Goal: Information Seeking & Learning: Find specific fact

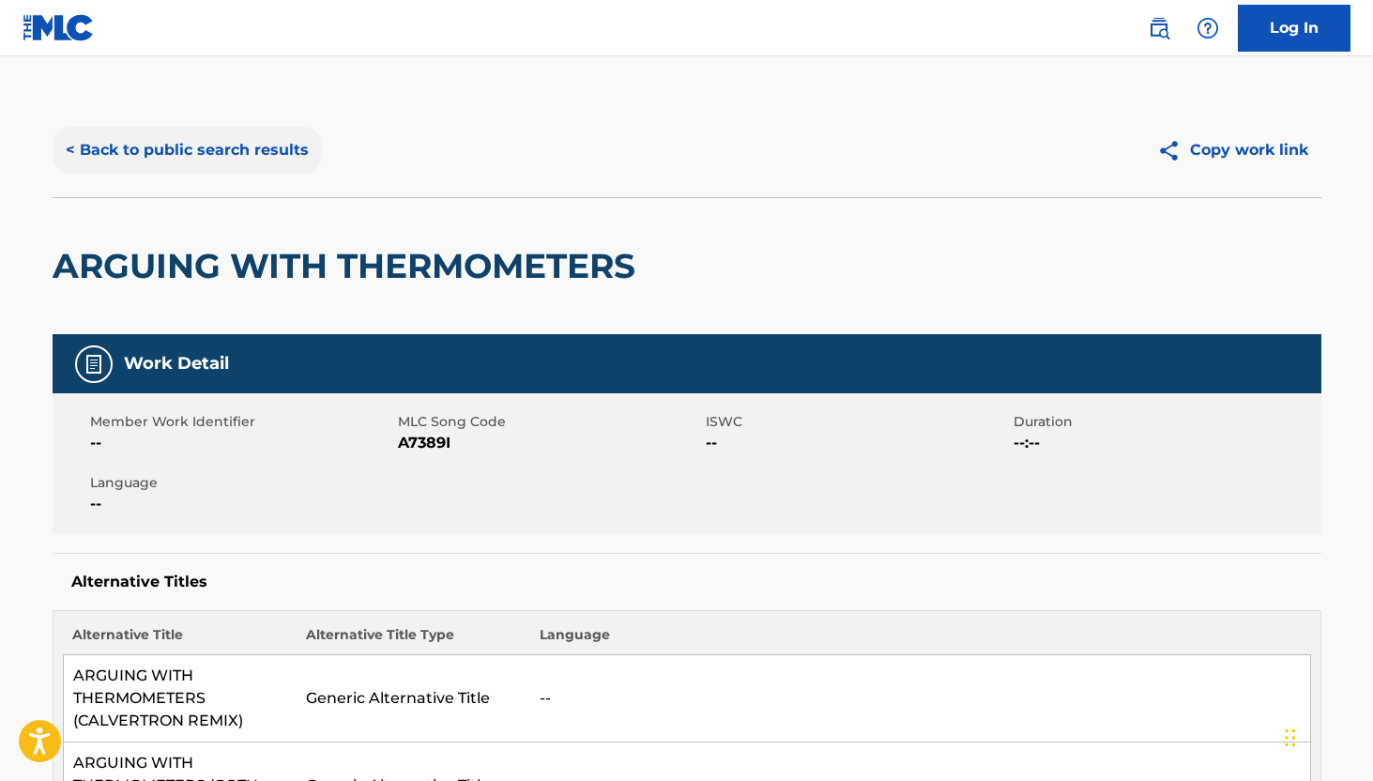
click at [99, 149] on button "< Back to public search results" at bounding box center [187, 150] width 269 height 47
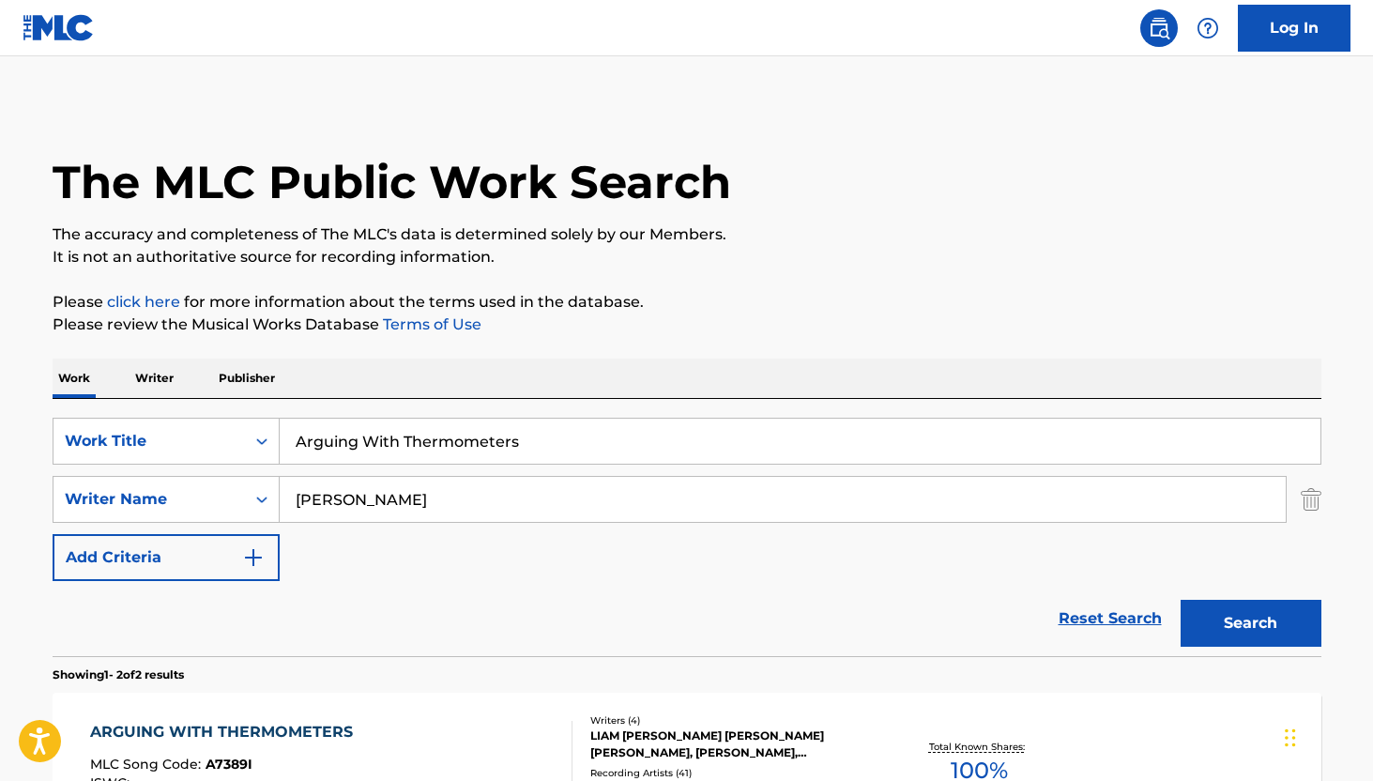
scroll to position [281, 0]
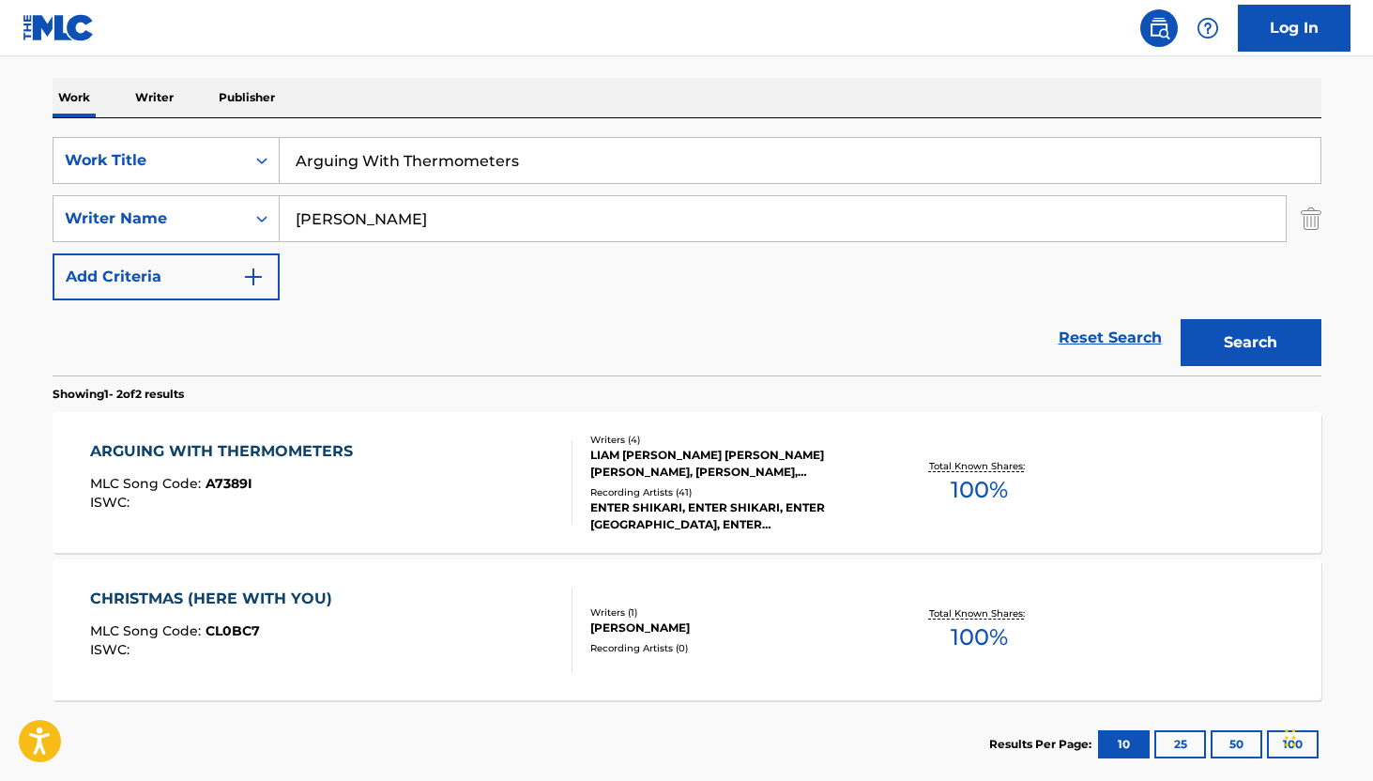
drag, startPoint x: 540, startPoint y: 160, endPoint x: 284, endPoint y: 156, distance: 255.3
click at [284, 156] on input "Arguing With Thermometers" at bounding box center [800, 160] width 1041 height 45
paste input "E-Zigarette"
type input "E-Zigarette"
drag, startPoint x: 422, startPoint y: 225, endPoint x: 263, endPoint y: 224, distance: 159.5
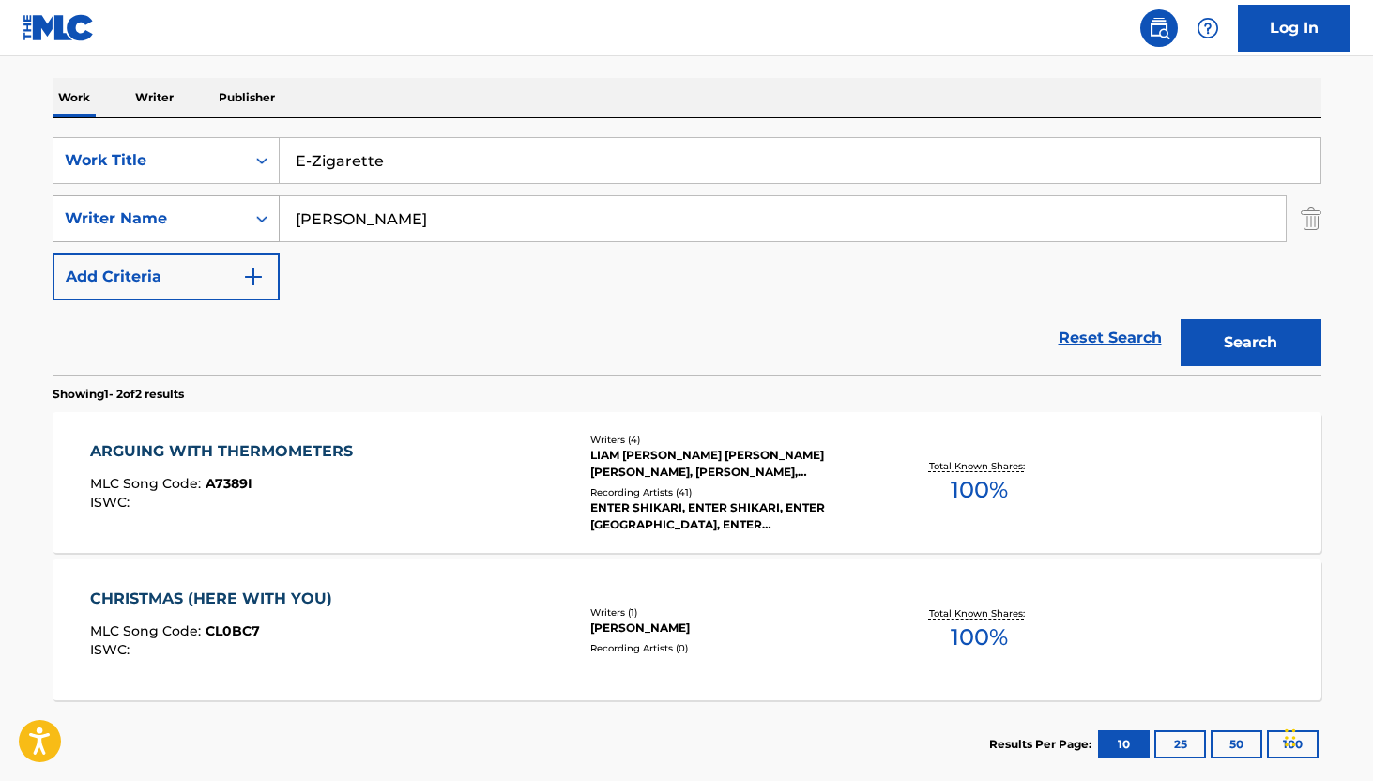
click at [263, 224] on div "SearchWithCriteriabaa8f95d-7abf-4447-81f6-5226bfa769ca Writer Name [PERSON_NAME]" at bounding box center [687, 218] width 1269 height 47
click at [242, 271] on img "Search Form" at bounding box center [253, 277] width 23 height 23
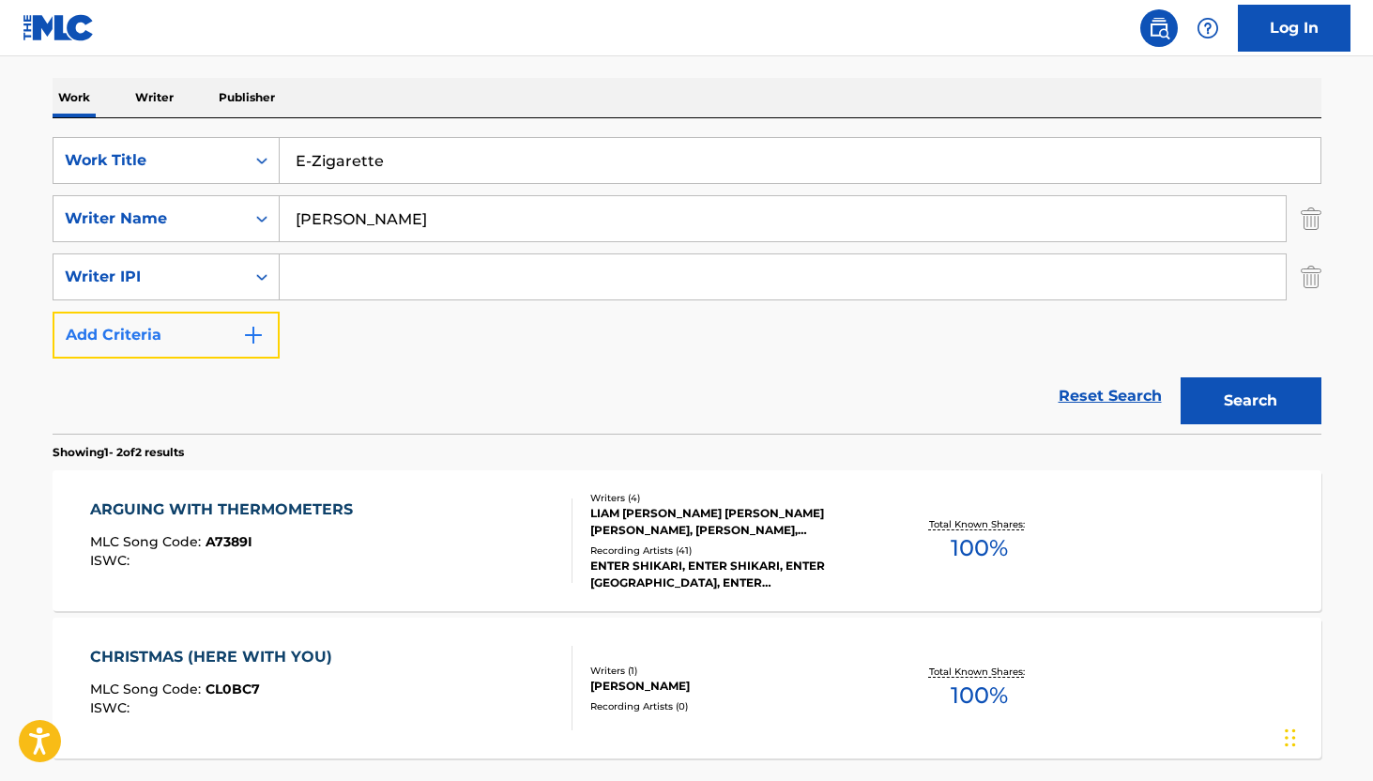
click at [248, 327] on img "Search Form" at bounding box center [253, 335] width 23 height 23
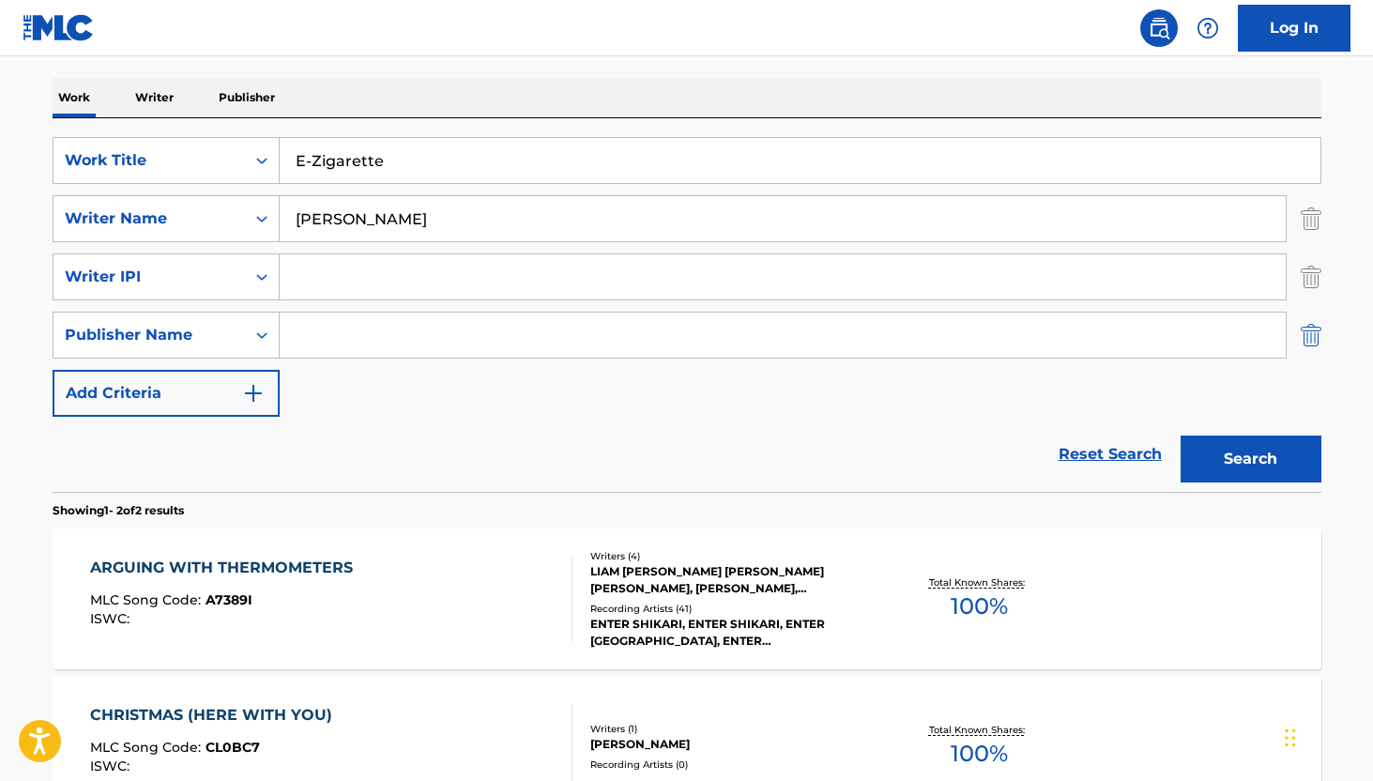
click at [1306, 341] on img "Search Form" at bounding box center [1310, 335] width 21 height 47
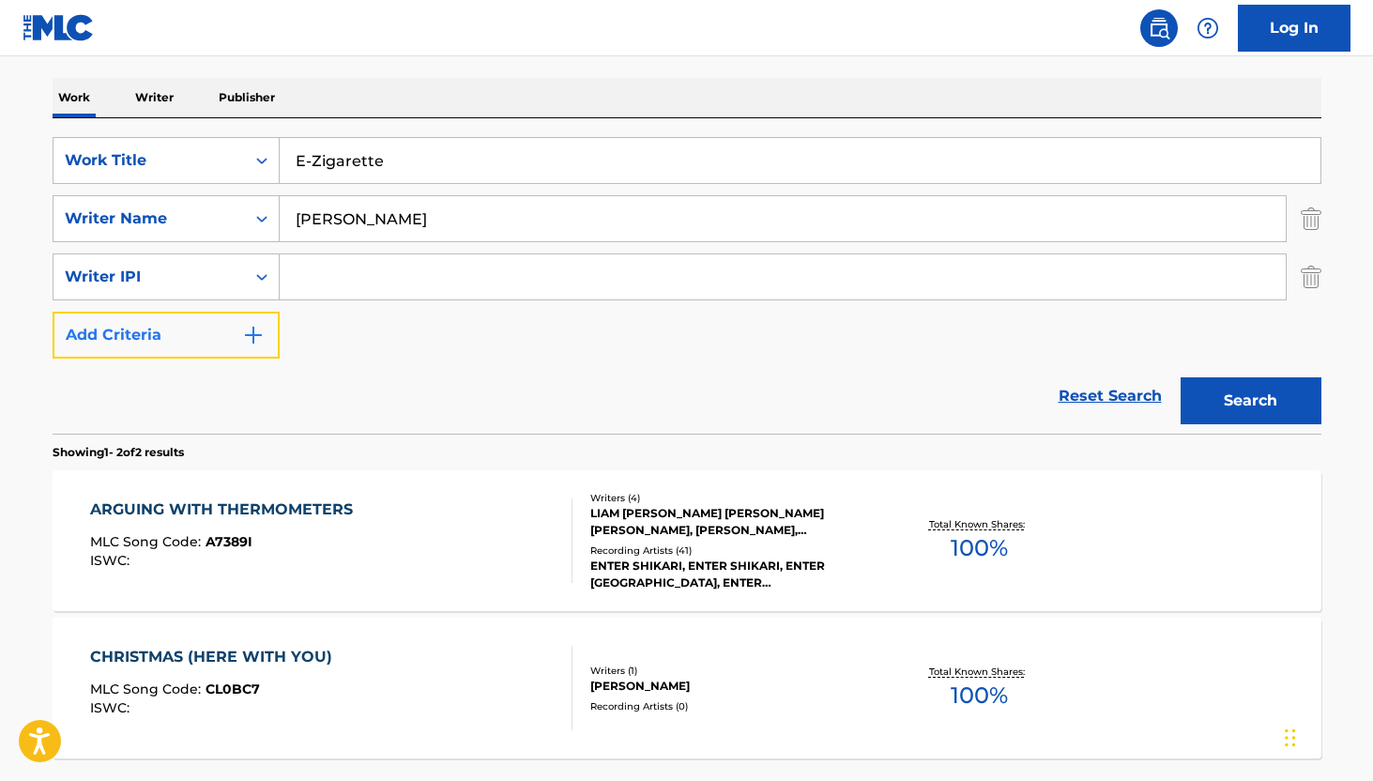
click at [256, 334] on img "Search Form" at bounding box center [253, 335] width 23 height 23
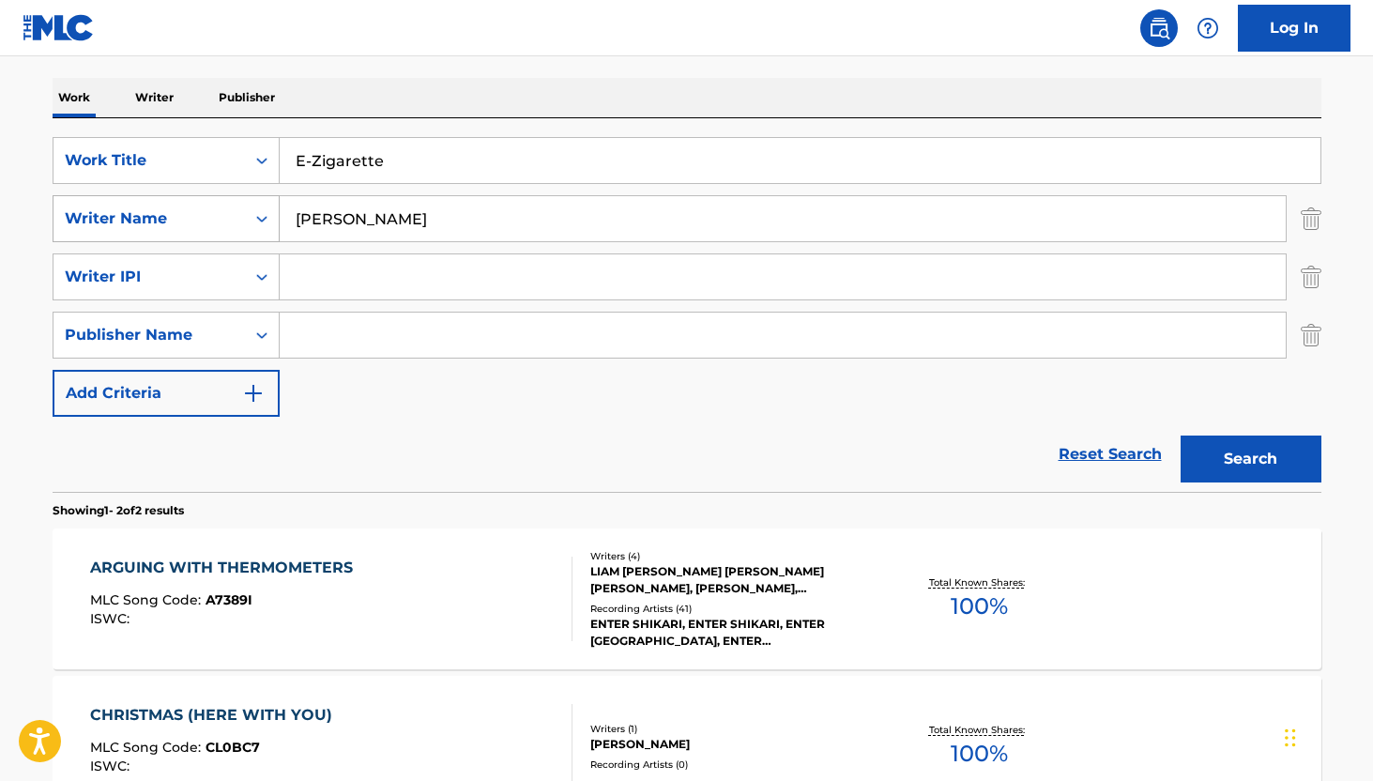
drag, startPoint x: 428, startPoint y: 226, endPoint x: 266, endPoint y: 225, distance: 161.4
click at [266, 225] on div "SearchWithCriteriabaa8f95d-7abf-4447-81f6-5226bfa769ca Writer Name [PERSON_NAME]" at bounding box center [687, 218] width 1269 height 47
click at [237, 396] on button "Add Criteria" at bounding box center [166, 393] width 227 height 47
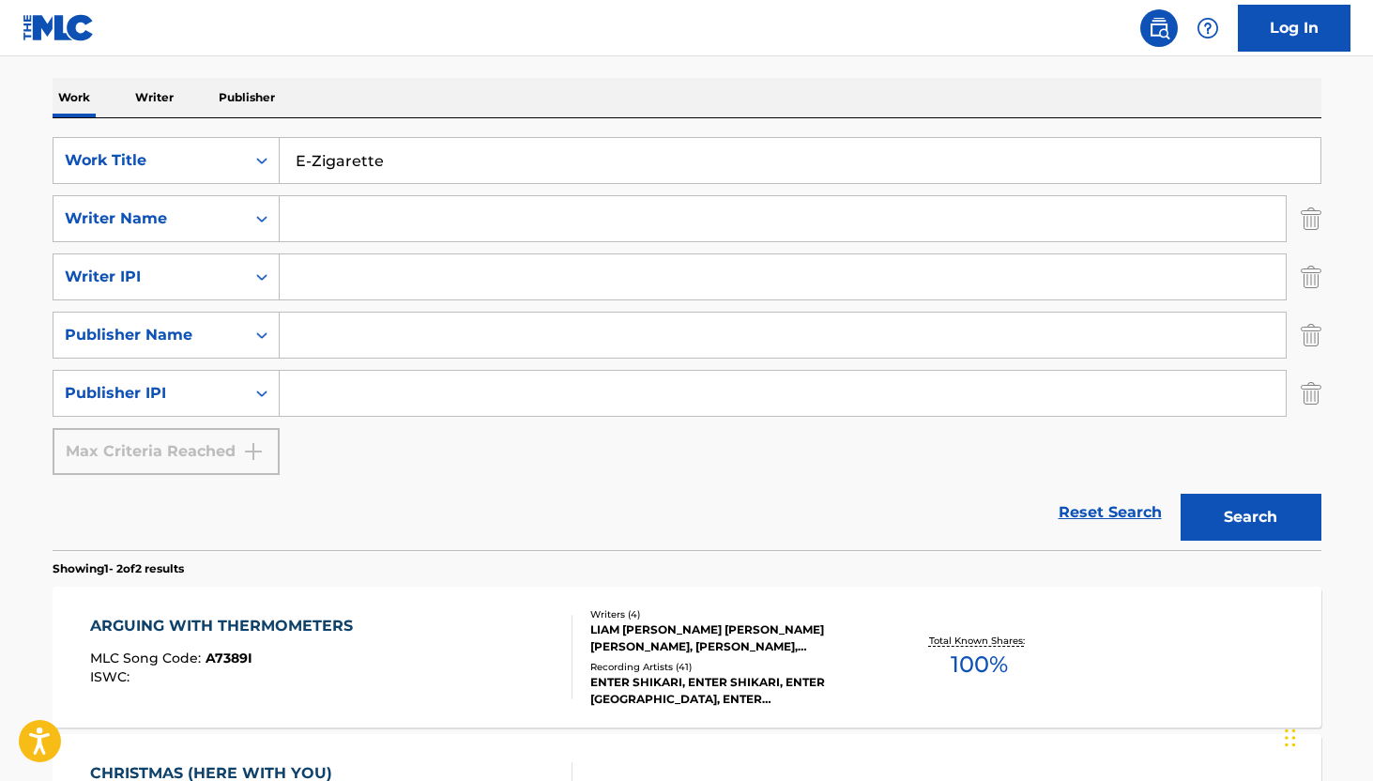
click at [262, 449] on div "Max Criteria Reached" at bounding box center [166, 451] width 227 height 47
click at [1319, 390] on img "Search Form" at bounding box center [1310, 393] width 21 height 47
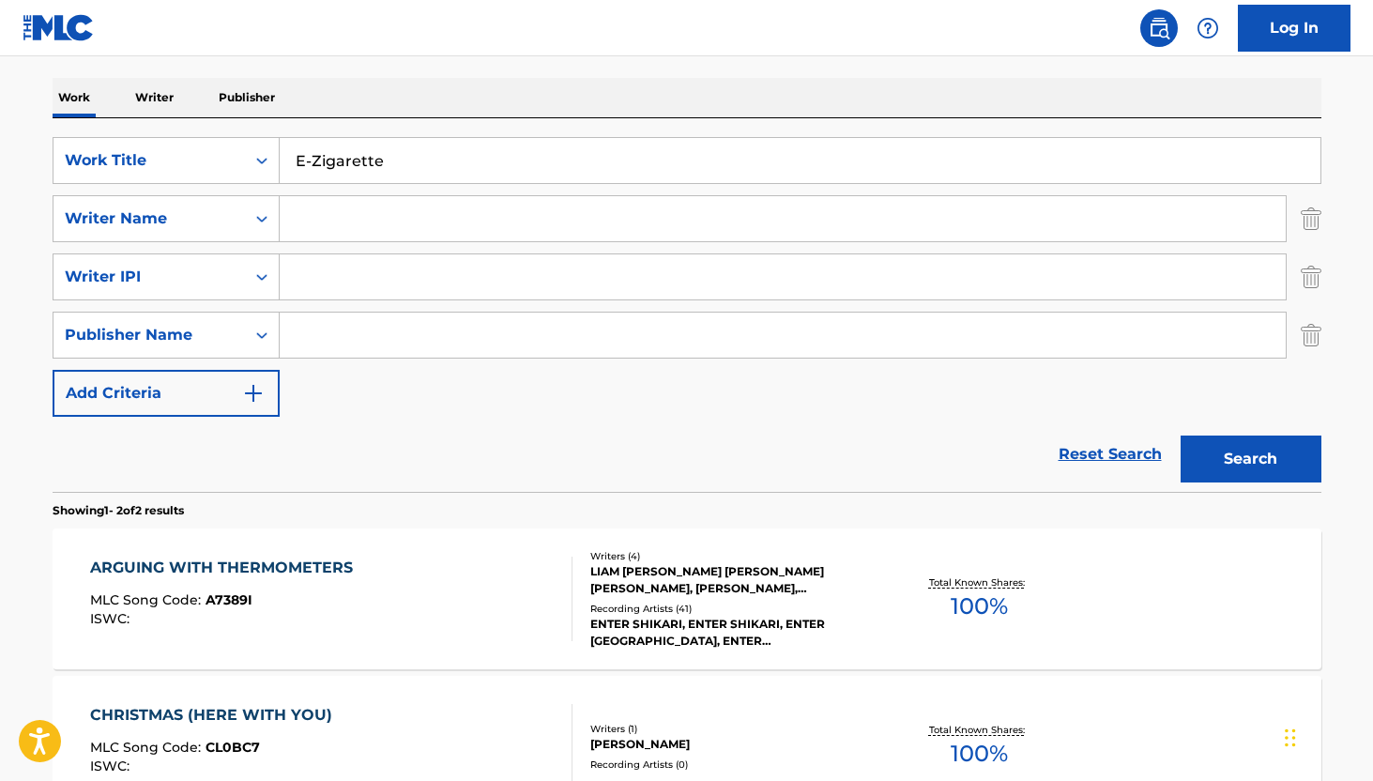
click at [643, 327] on input "Search Form" at bounding box center [783, 334] width 1006 height 45
paste input "TIEFBASSKOMMANDO"
type input "TIEFBASSKOMMANDO"
click at [1301, 475] on button "Search" at bounding box center [1250, 458] width 141 height 47
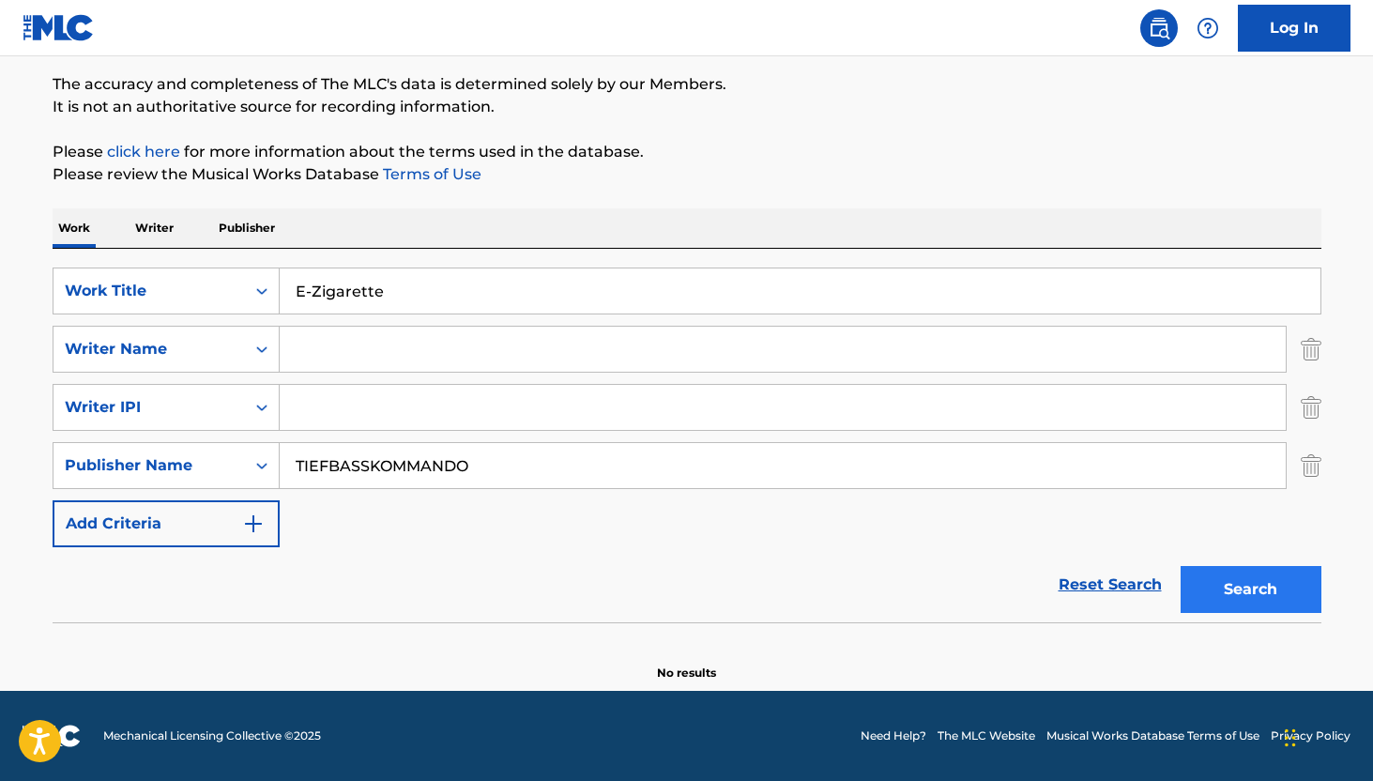
scroll to position [150, 0]
click at [327, 342] on input "Search Form" at bounding box center [783, 349] width 1006 height 45
paste input "[PERSON_NAME]"
type input "[PERSON_NAME]"
drag, startPoint x: 498, startPoint y: 471, endPoint x: 219, endPoint y: 468, distance: 279.6
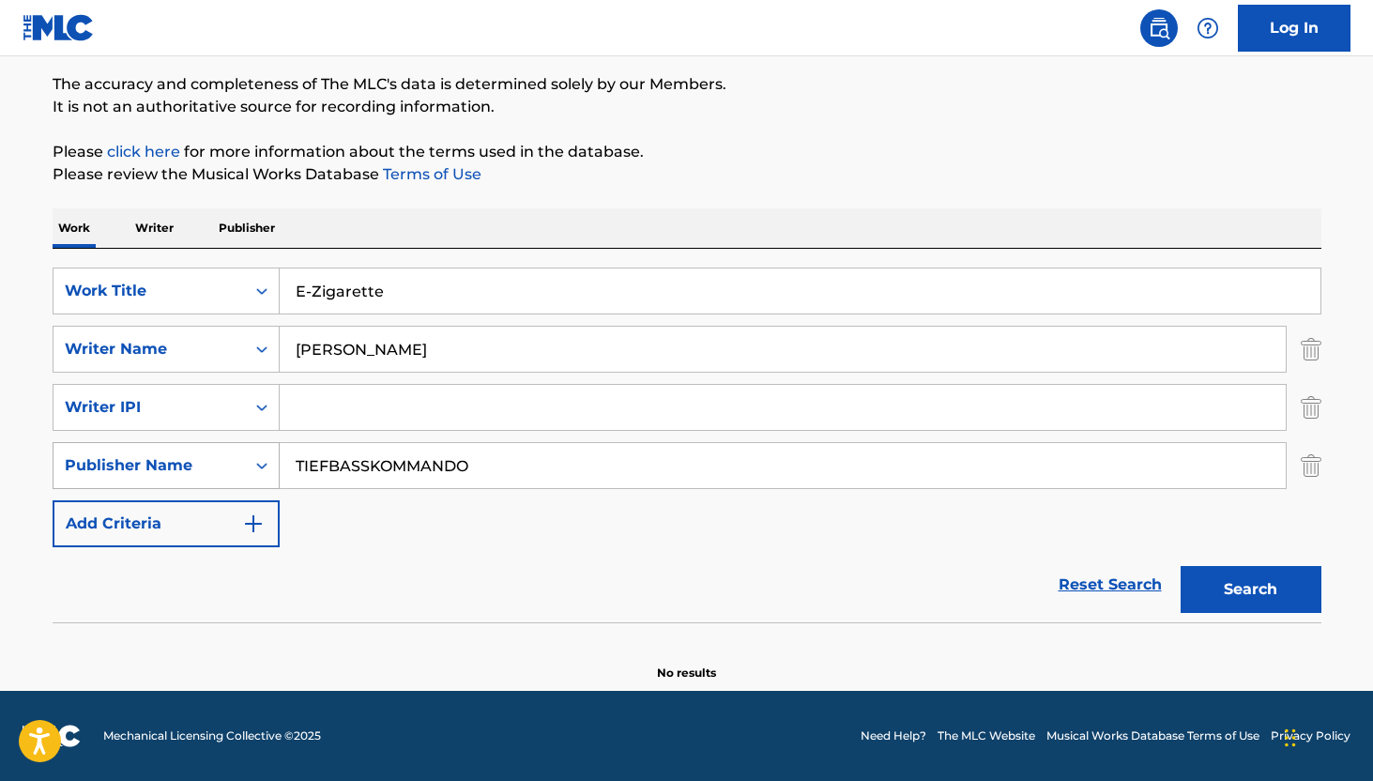
click at [219, 468] on div "SearchWithCriteria3f99d910-5769-418f-9d37-fb373960cc8f Publisher Name TIEFBASSK…" at bounding box center [687, 465] width 1269 height 47
click at [1323, 411] on div "The MLC Public Work Search The accuracy and completeness of The MLC's data is d…" at bounding box center [687, 317] width 1314 height 728
click at [1313, 410] on img "Search Form" at bounding box center [1310, 407] width 21 height 47
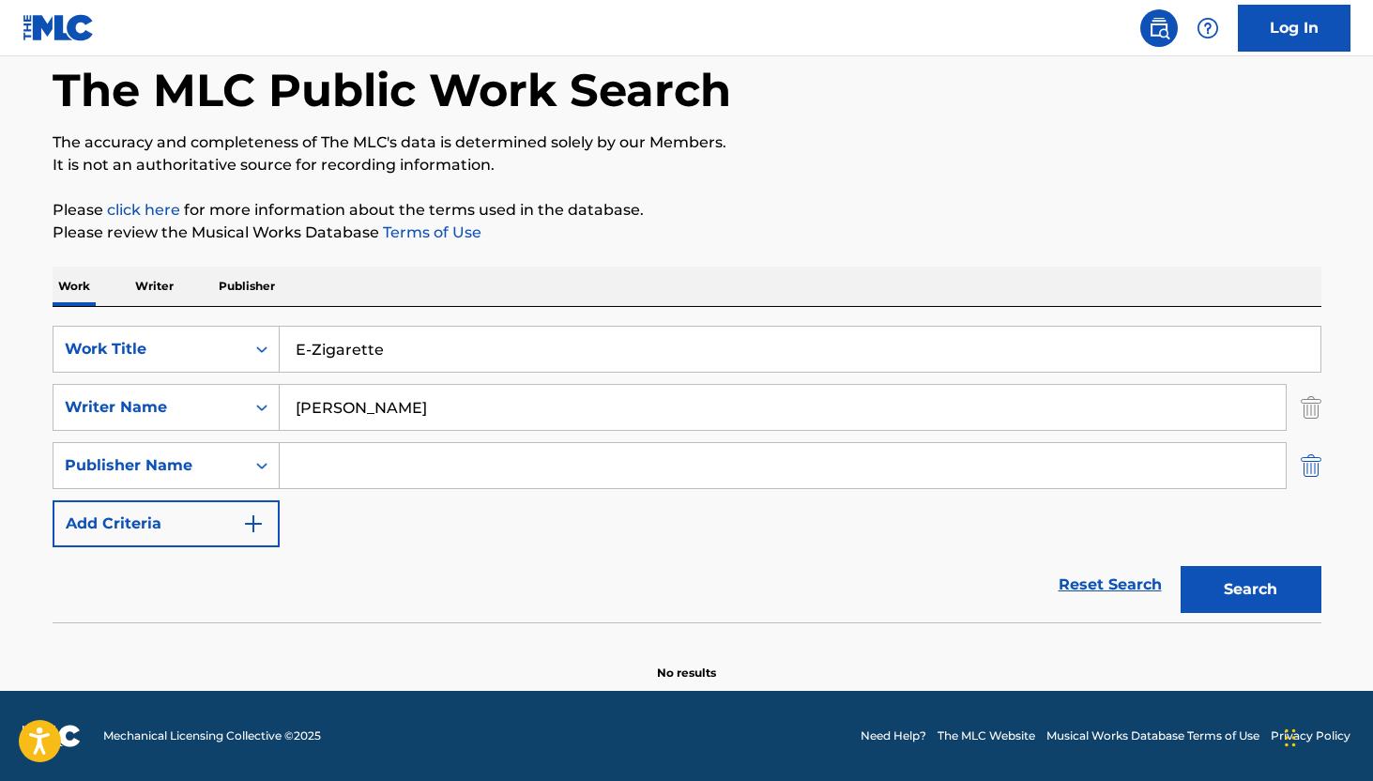
click at [1309, 463] on img "Search Form" at bounding box center [1310, 465] width 21 height 47
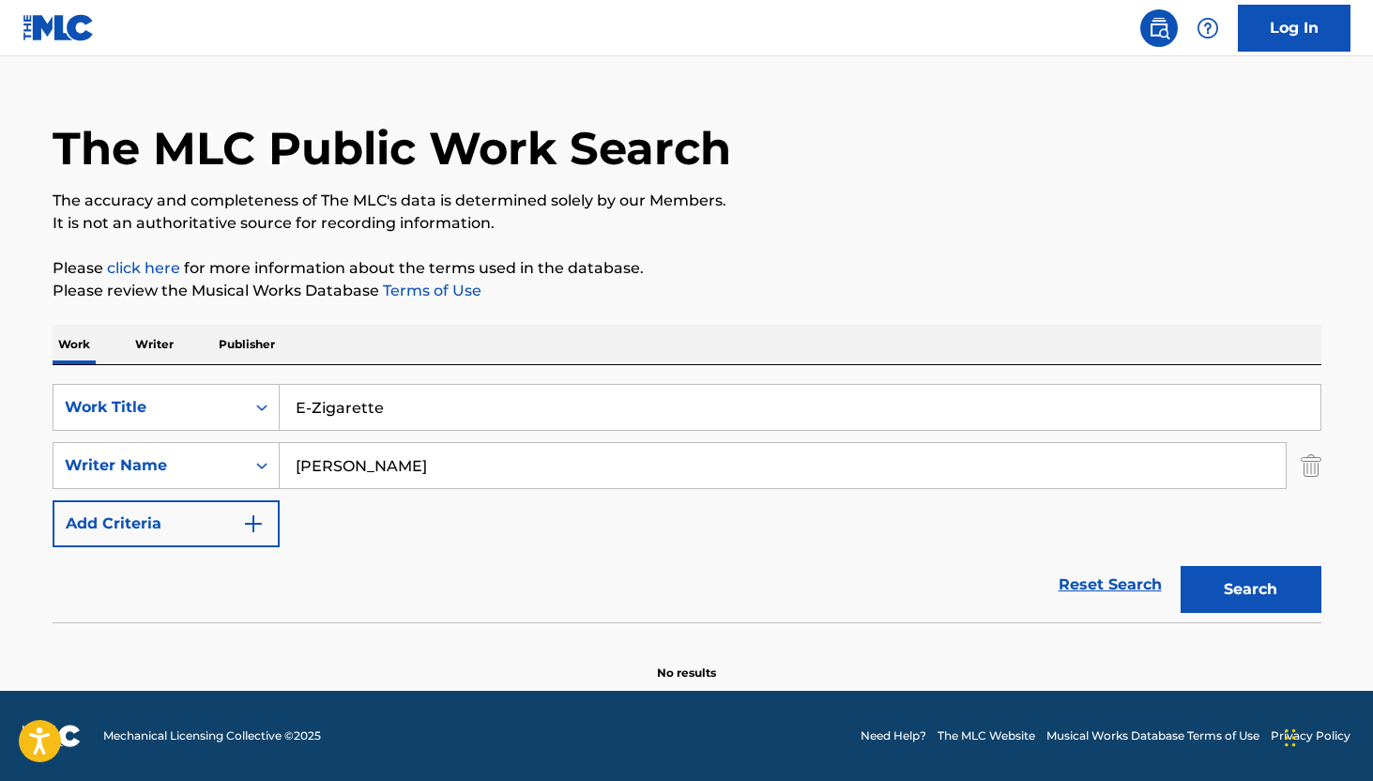
scroll to position [34, 0]
click at [679, 462] on input "[PERSON_NAME]" at bounding box center [783, 465] width 1006 height 45
click at [1247, 585] on button "Search" at bounding box center [1250, 589] width 141 height 47
drag, startPoint x: 451, startPoint y: 471, endPoint x: 244, endPoint y: 471, distance: 207.4
click at [244, 471] on div "SearchWithCriteriabaa8f95d-7abf-4447-81f6-5226bfa769ca Writer Name [PERSON_NAME]" at bounding box center [687, 465] width 1269 height 47
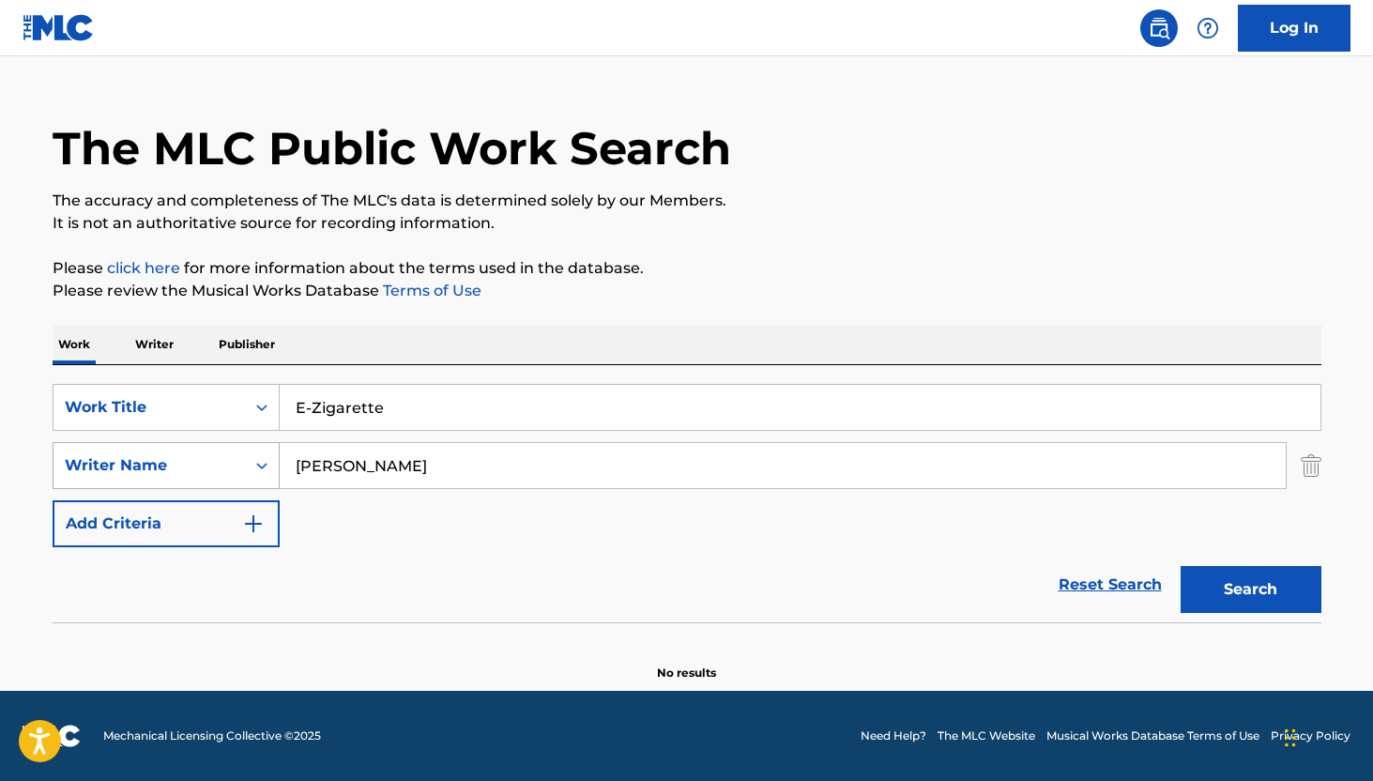
paste input "[PERSON_NAME]"
type input "[PERSON_NAME]"
click at [1276, 596] on button "Search" at bounding box center [1250, 589] width 141 height 47
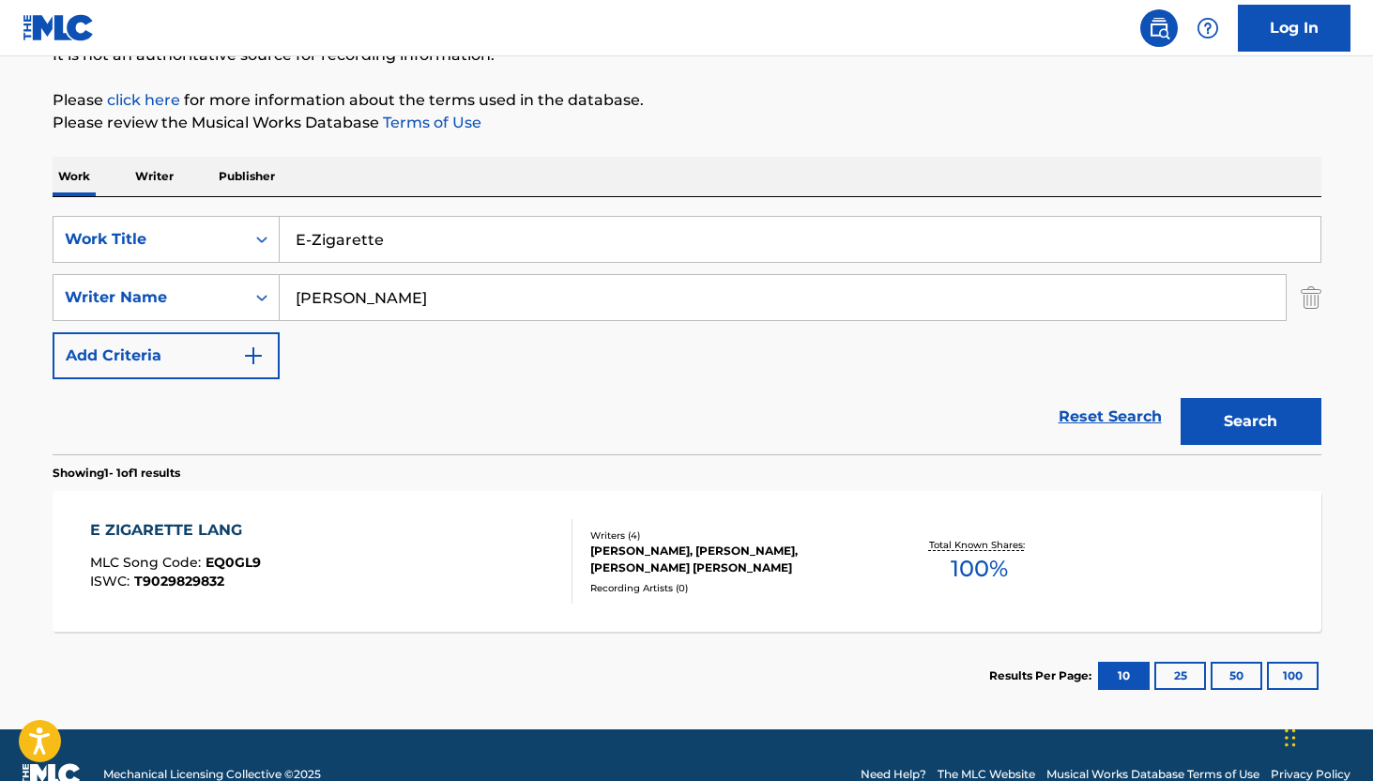
scroll to position [216, 0]
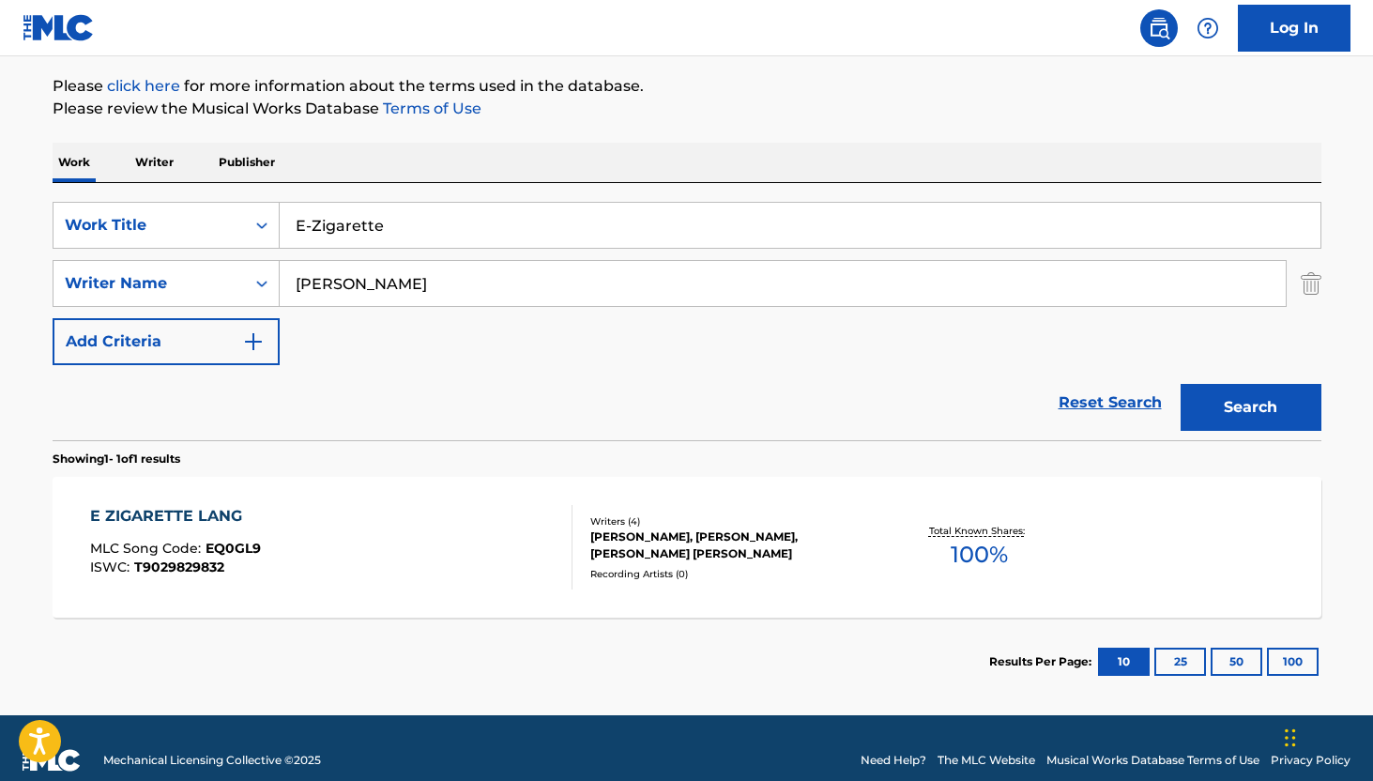
click at [689, 537] on div "[PERSON_NAME], [PERSON_NAME], [PERSON_NAME] [PERSON_NAME]" at bounding box center [731, 545] width 283 height 34
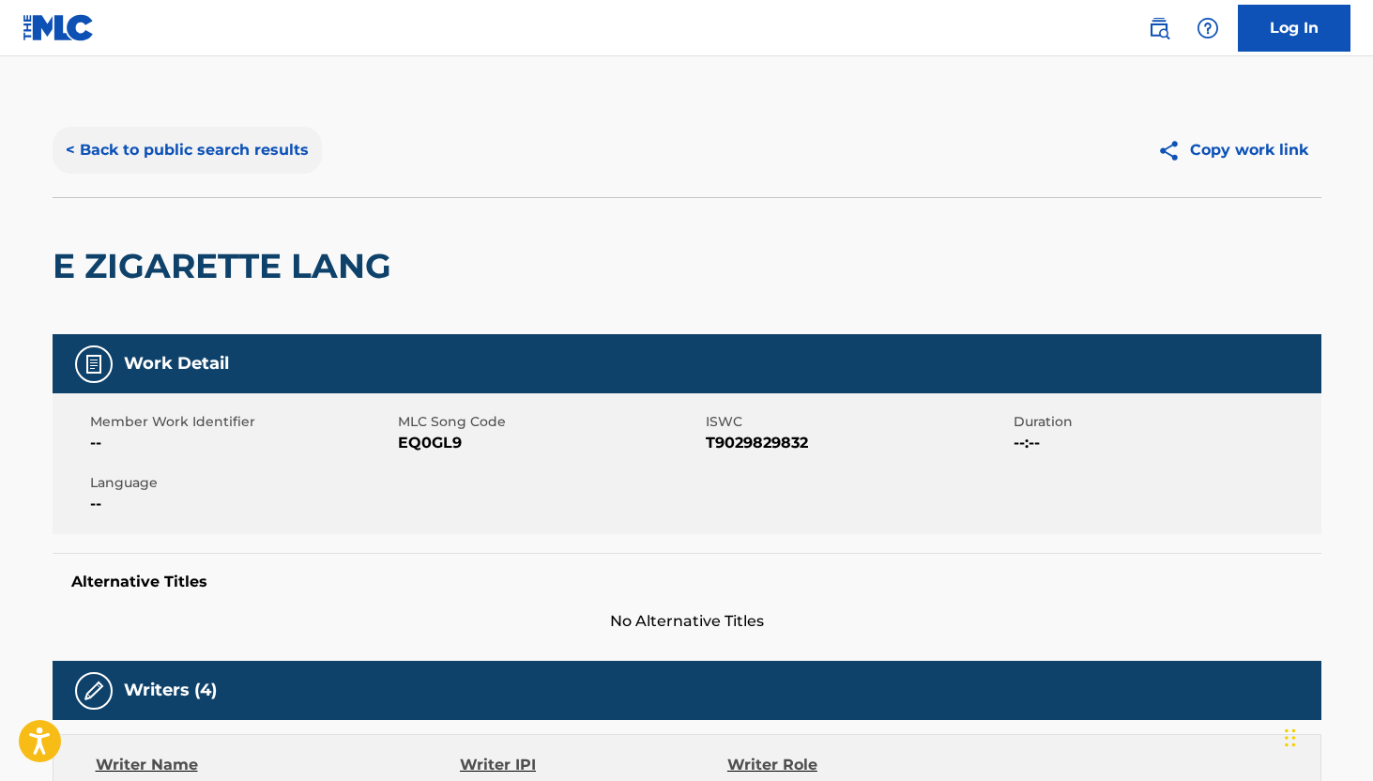
click at [241, 147] on button "< Back to public search results" at bounding box center [187, 150] width 269 height 47
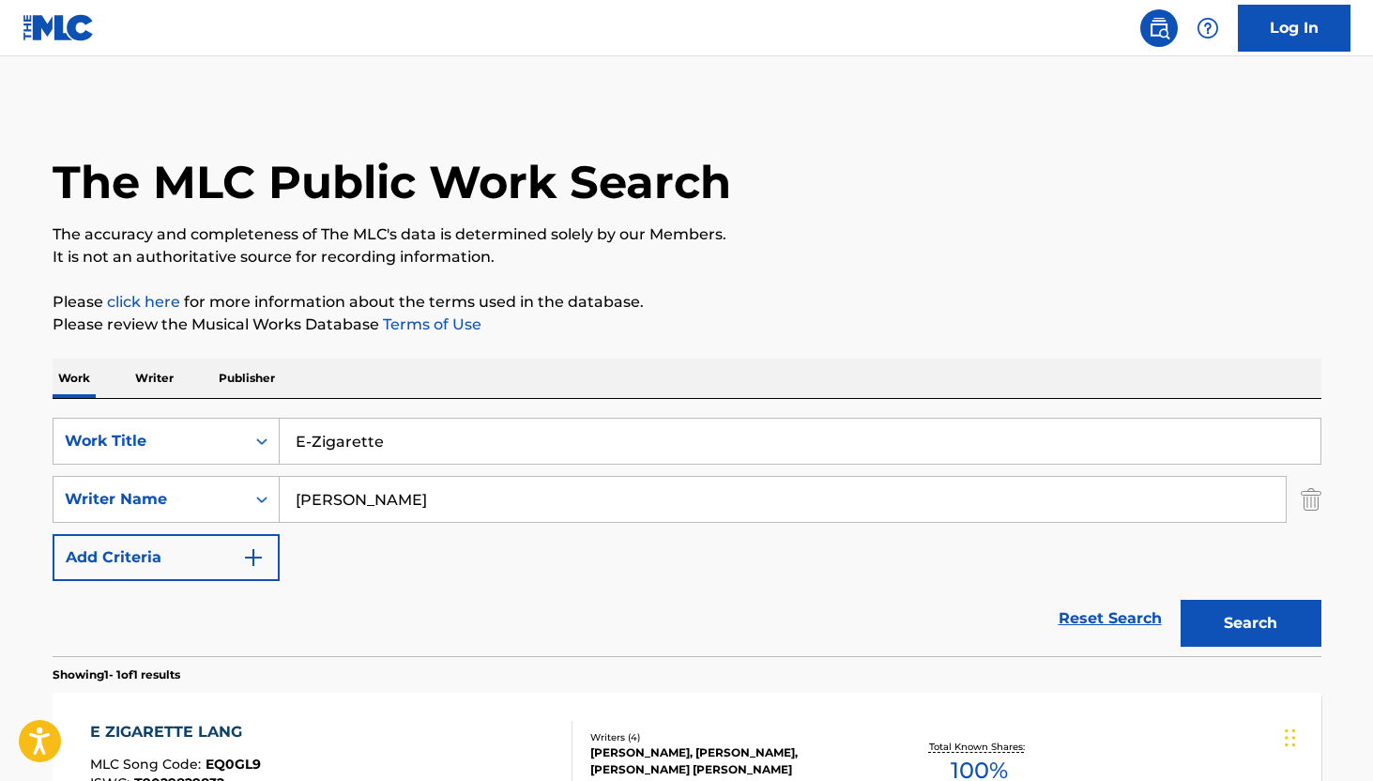
scroll to position [133, 0]
